Goal: Task Accomplishment & Management: Manage account settings

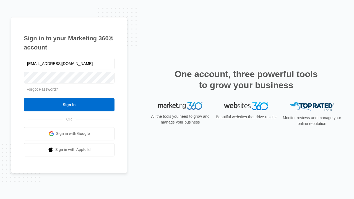
type input "dankie614@gmail.com"
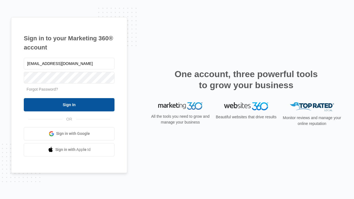
click at [69, 104] on input "Sign In" at bounding box center [69, 104] width 91 height 13
